Goal: Navigation & Orientation: Find specific page/section

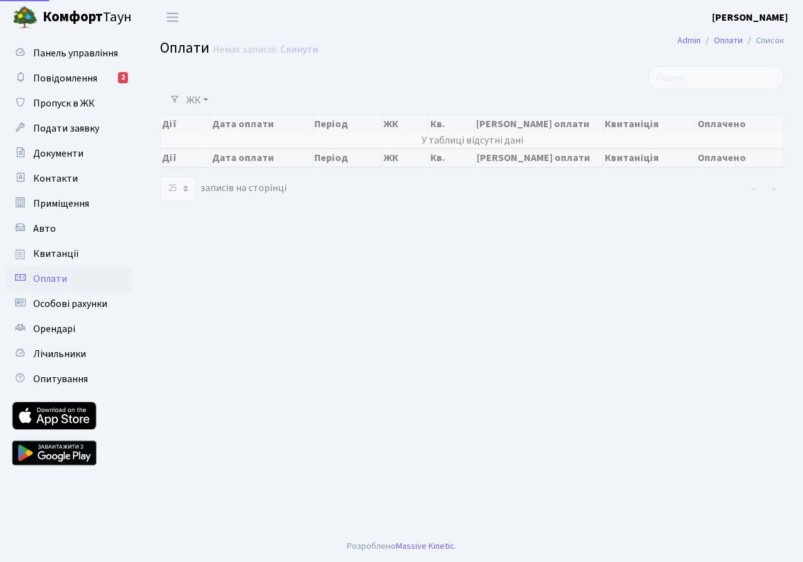
select select "25"
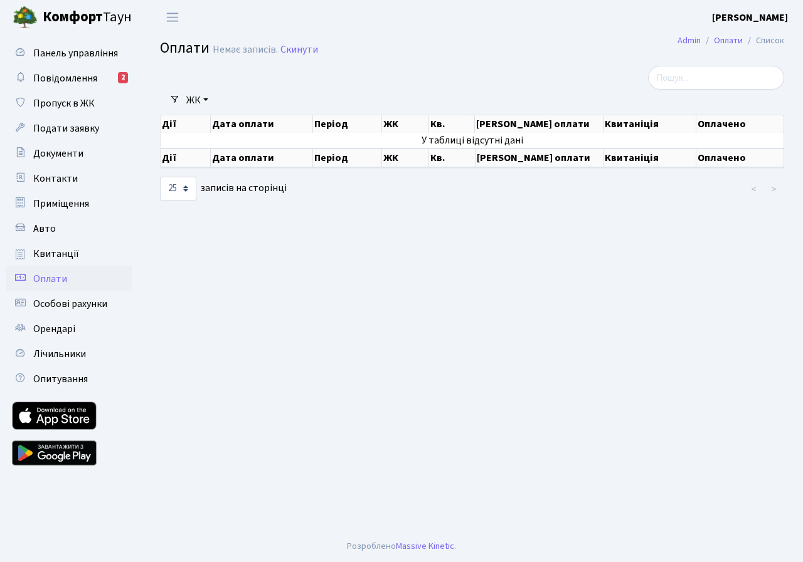
click at [47, 278] on span "Оплати" at bounding box center [50, 279] width 34 height 14
select select "25"
click at [46, 250] on span "Квитанції" at bounding box center [56, 254] width 46 height 14
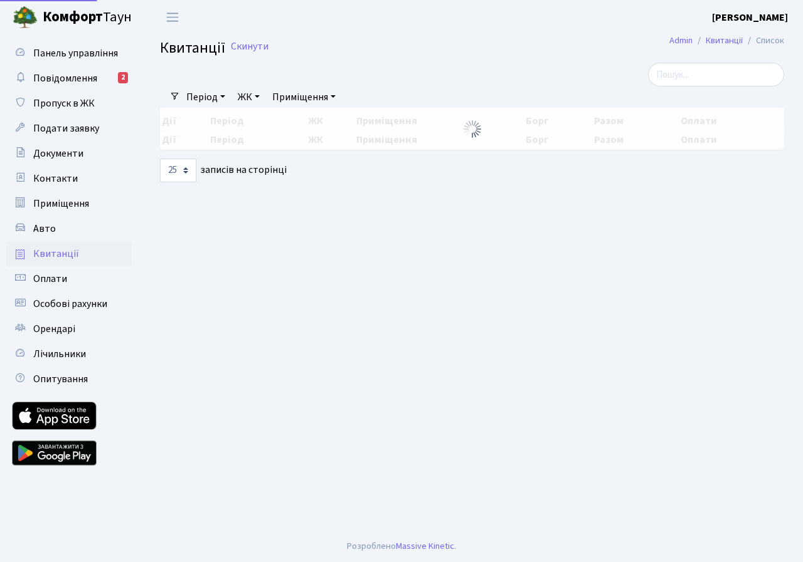
select select "25"
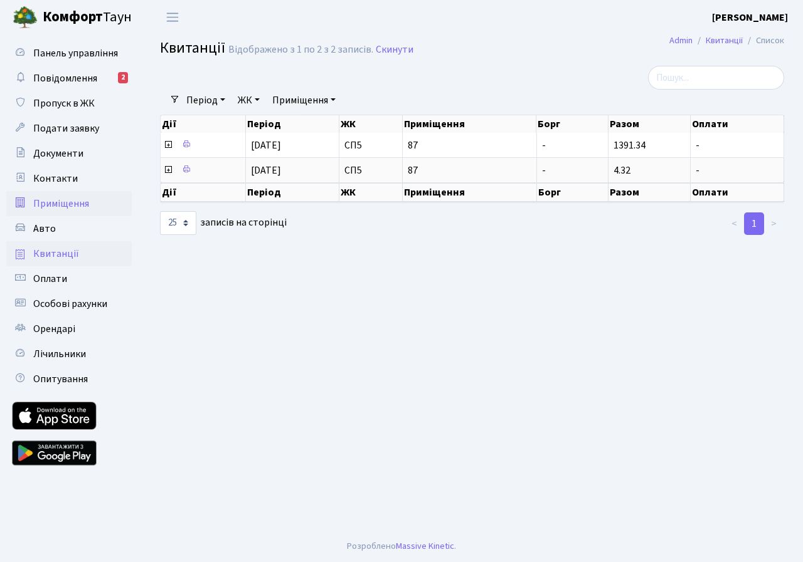
click at [58, 205] on span "Приміщення" at bounding box center [61, 204] width 56 height 14
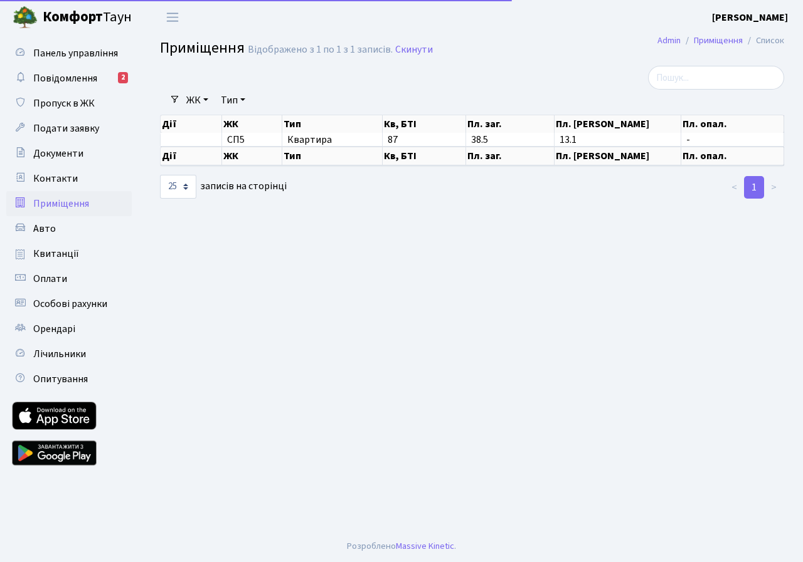
select select "25"
